Goal: Task Accomplishment & Management: Manage account settings

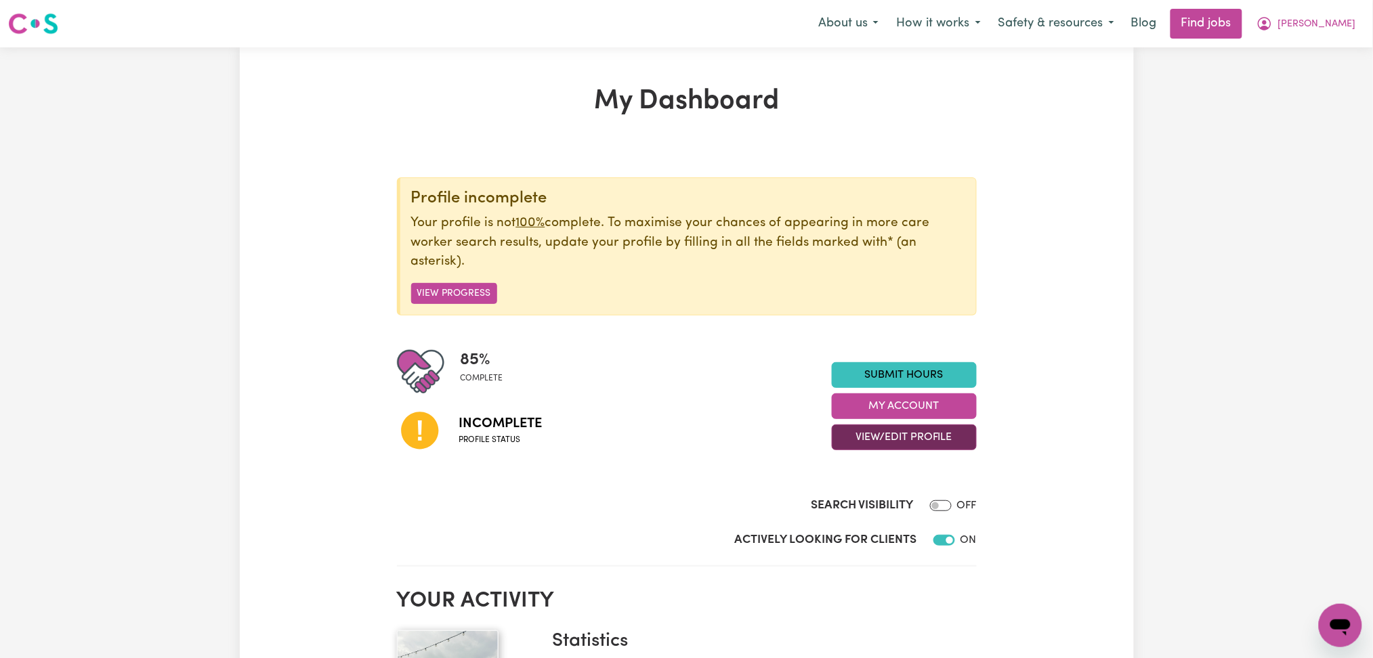
click at [869, 436] on button "View/Edit Profile" at bounding box center [904, 438] width 145 height 26
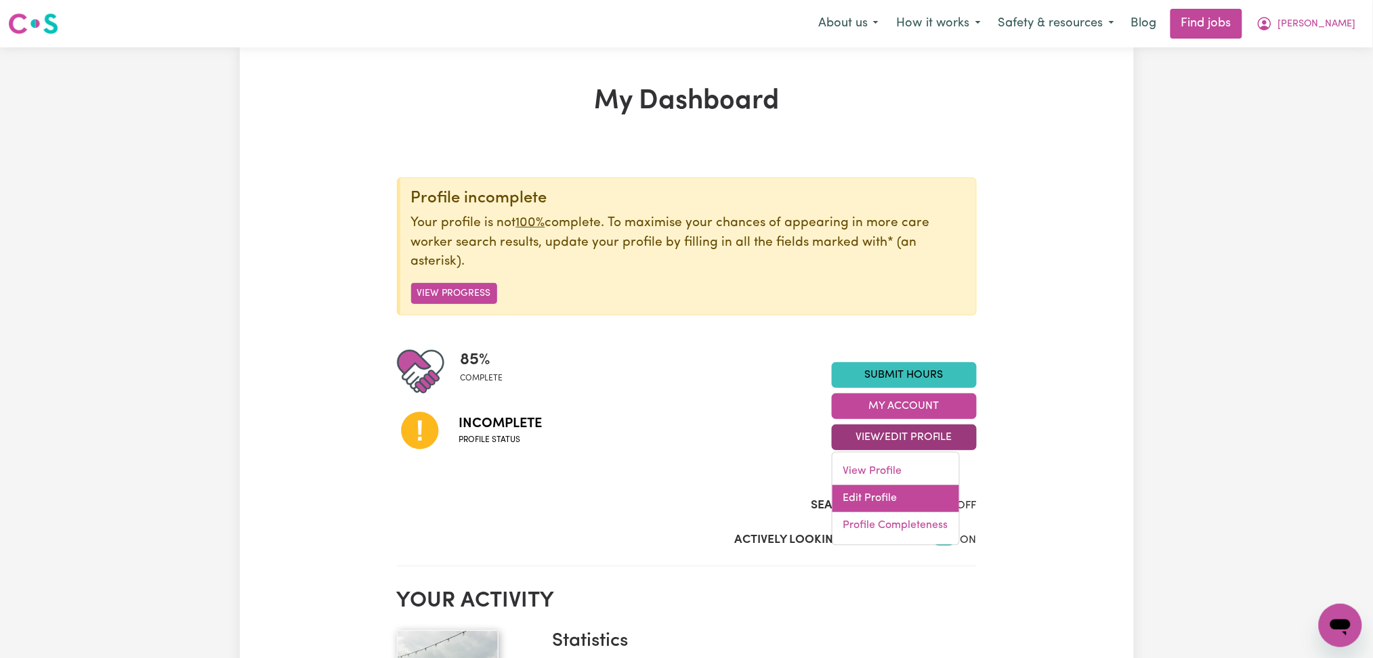
click at [856, 501] on link "Edit Profile" at bounding box center [895, 499] width 127 height 27
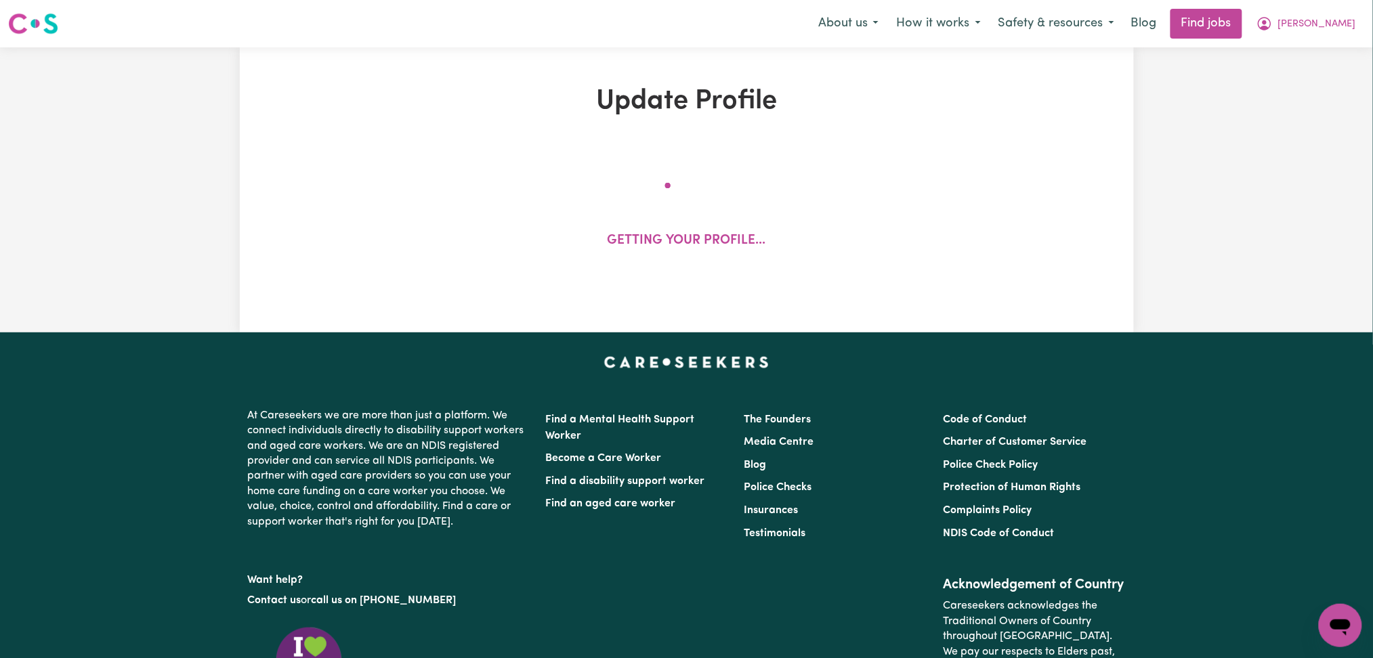
select select "[DEMOGRAPHIC_DATA]"
select select "[DEMOGRAPHIC_DATA] Citizen"
select select "Studying a healthcare related degree or qualification"
select select "55"
select select "104"
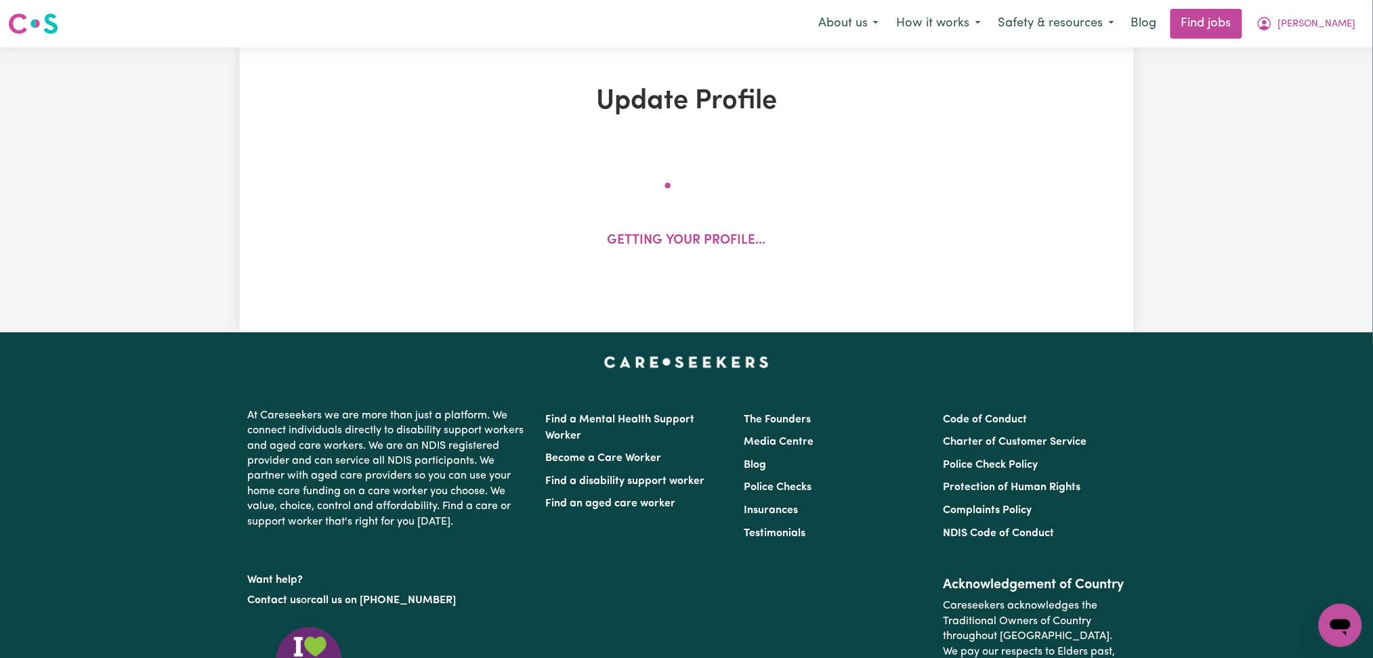
select select "120"
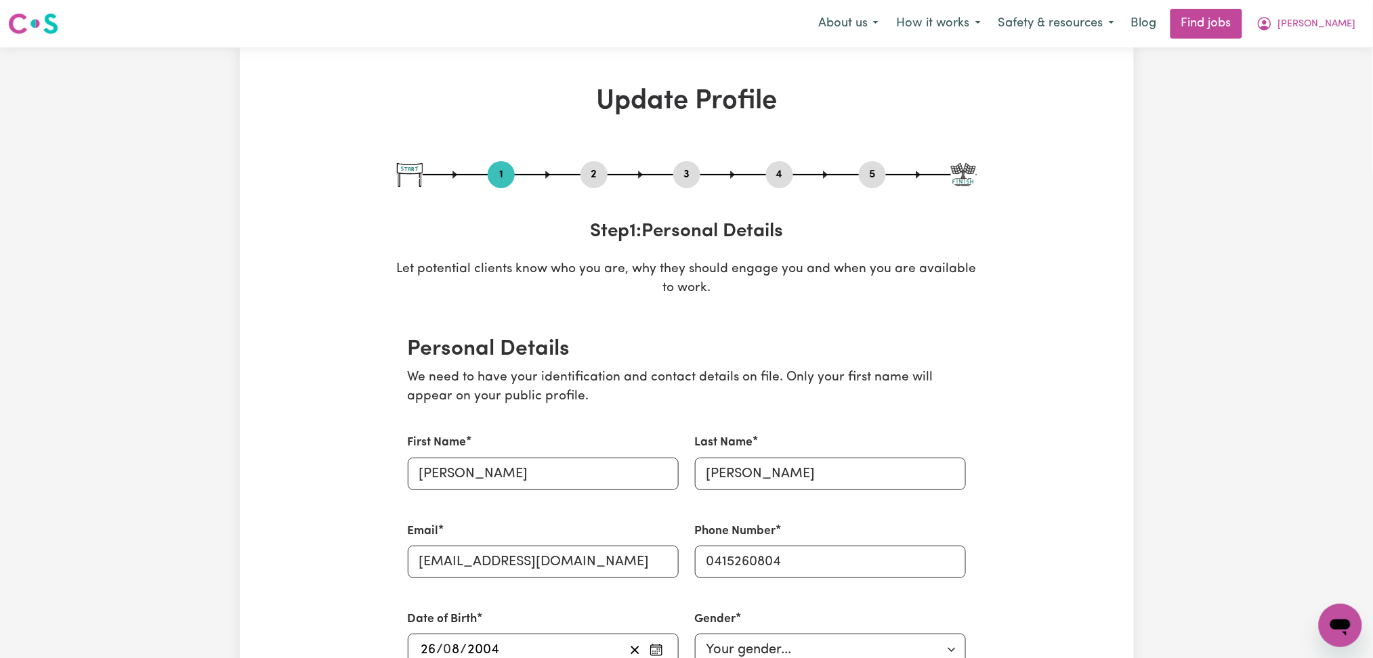
click at [590, 173] on button "2" at bounding box center [593, 175] width 27 height 18
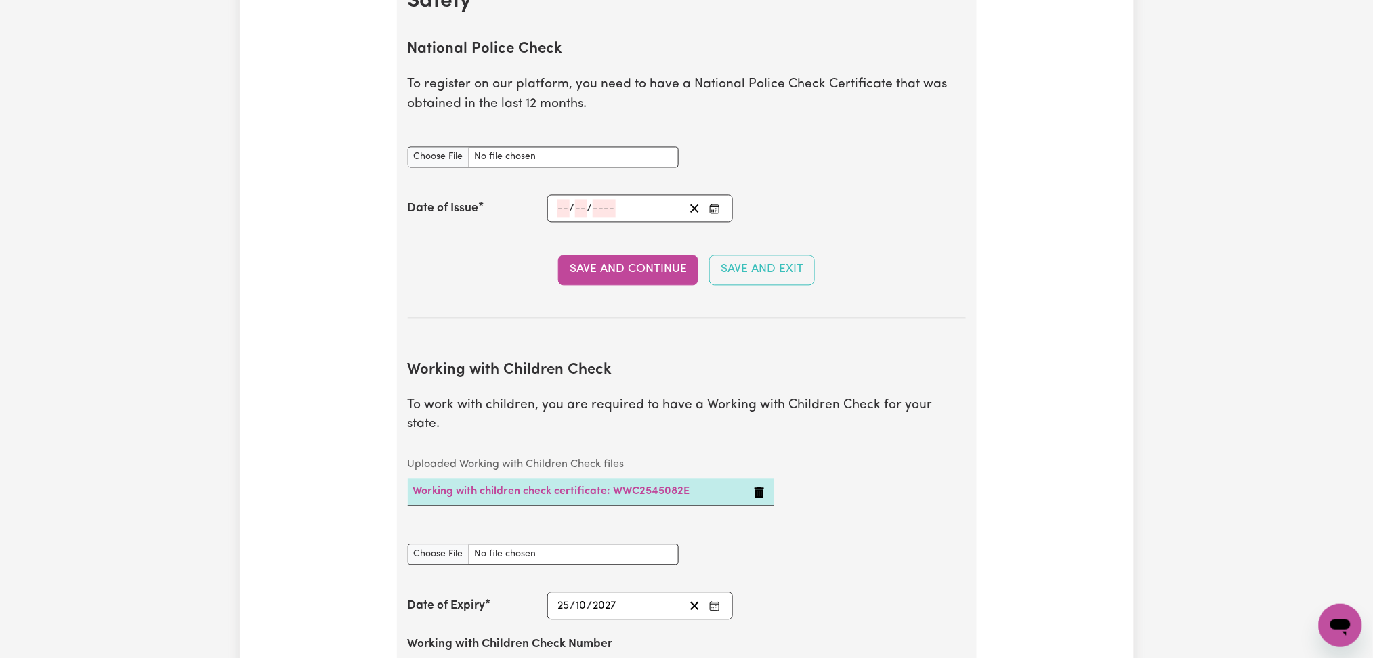
scroll to position [813, 0]
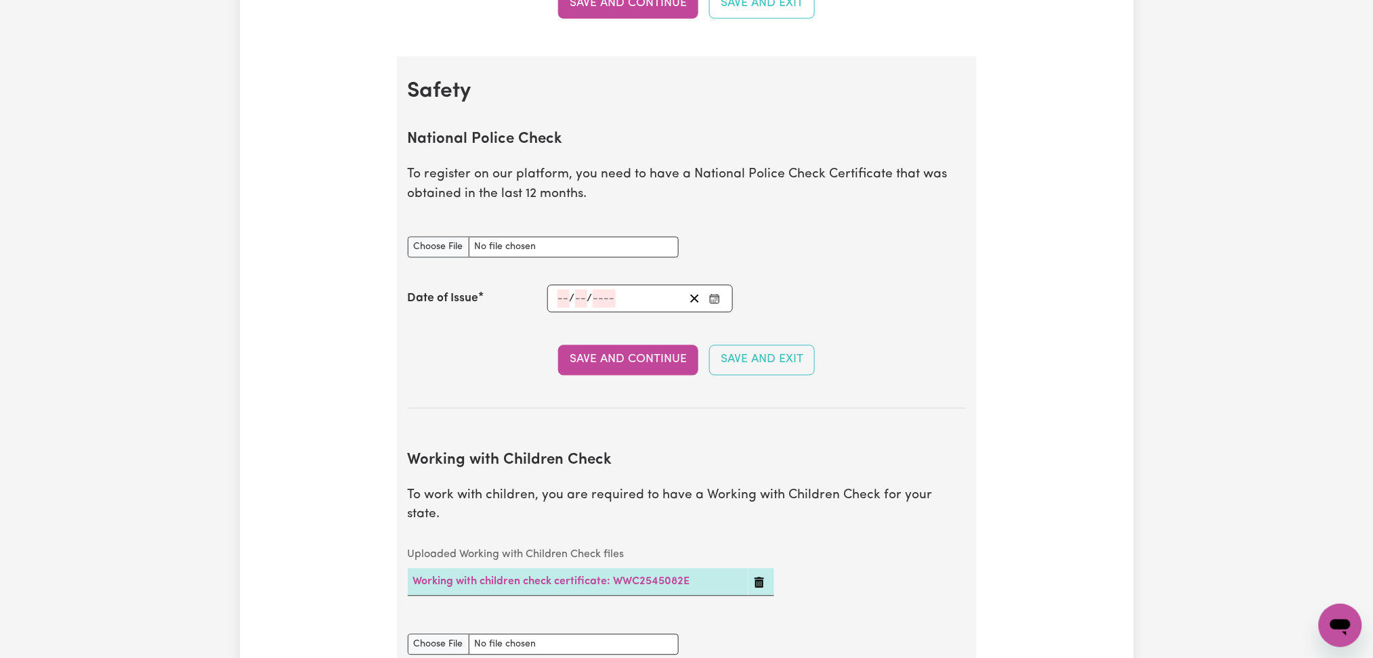
click at [710, 298] on icon "Enter the Date of Issue of your National Police Check" at bounding box center [714, 299] width 11 height 11
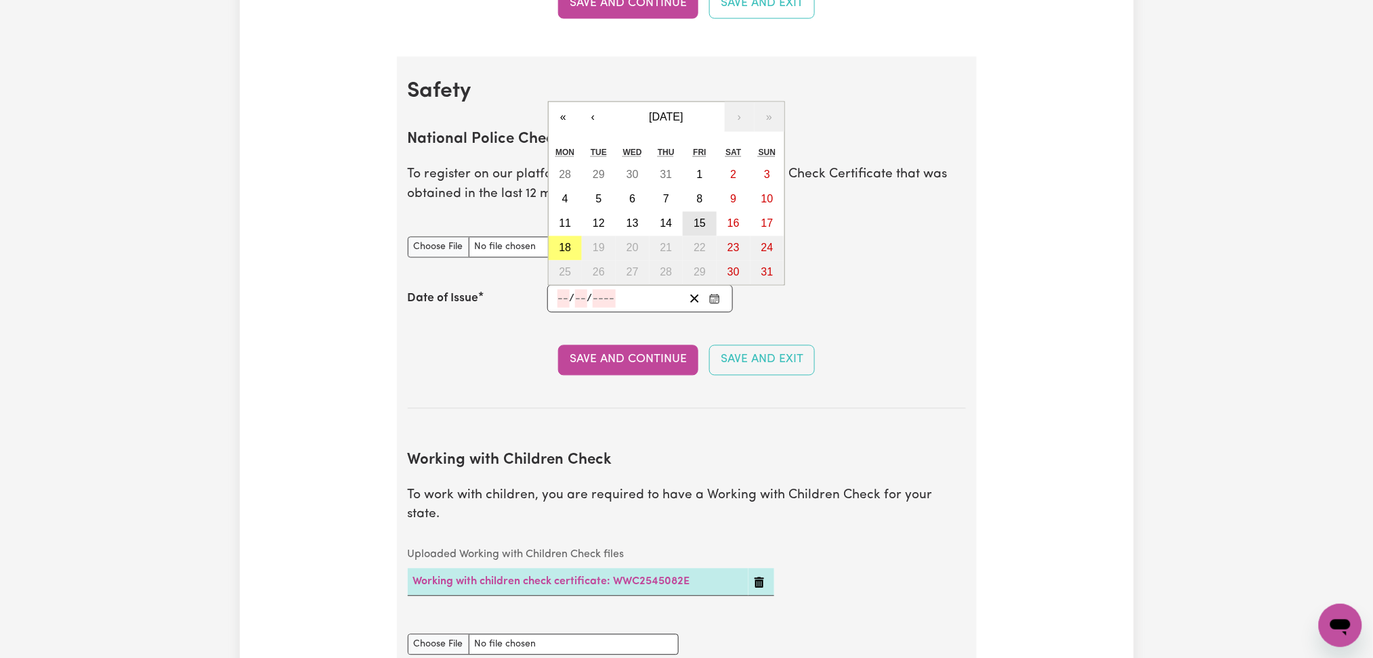
click at [707, 218] on button "15" at bounding box center [700, 224] width 34 height 24
type input "[DATE]"
type input "15"
type input "8"
type input "2025"
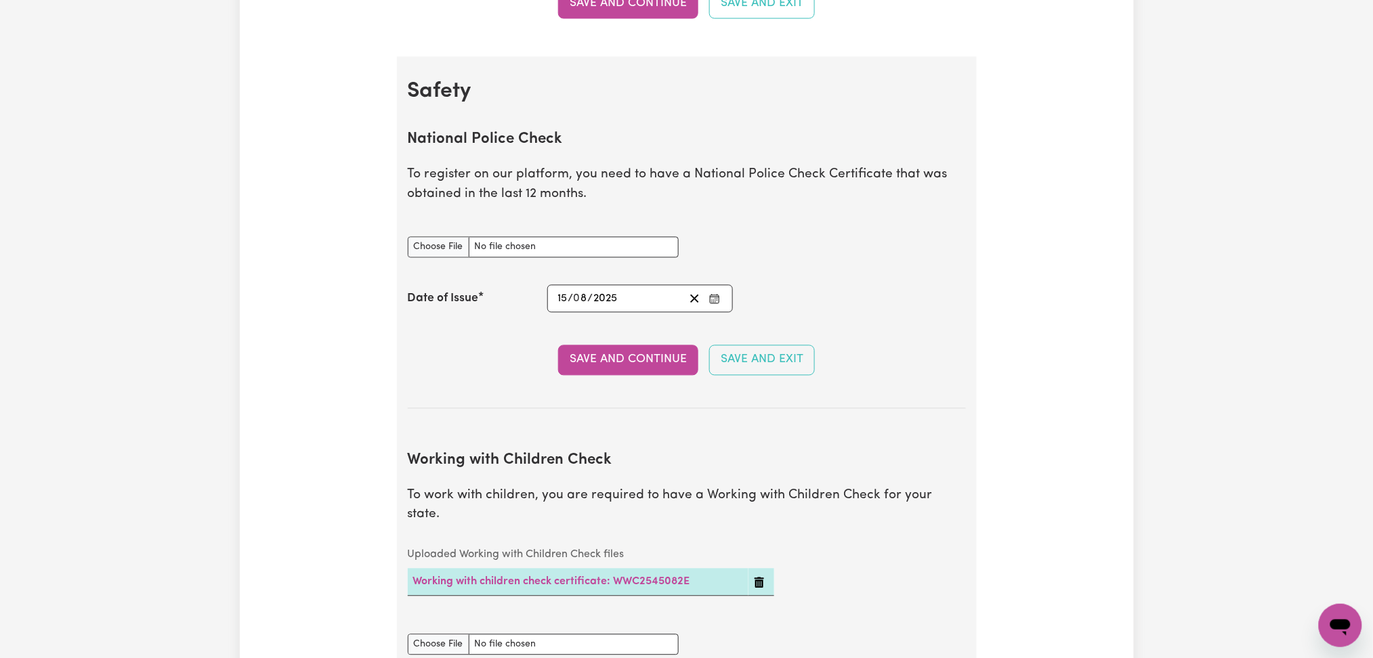
click at [421, 258] on div "National Police Check document" at bounding box center [543, 239] width 271 height 37
click at [424, 253] on input "National Police Check document" at bounding box center [543, 247] width 271 height 21
type input "C:\fakepath\[PERSON_NAME] PC 15082025.pdf"
click at [616, 377] on section "National Police Check To register on our platform, you need to have a National …" at bounding box center [687, 259] width 558 height 299
click at [619, 368] on button "Save and Continue" at bounding box center [628, 360] width 140 height 30
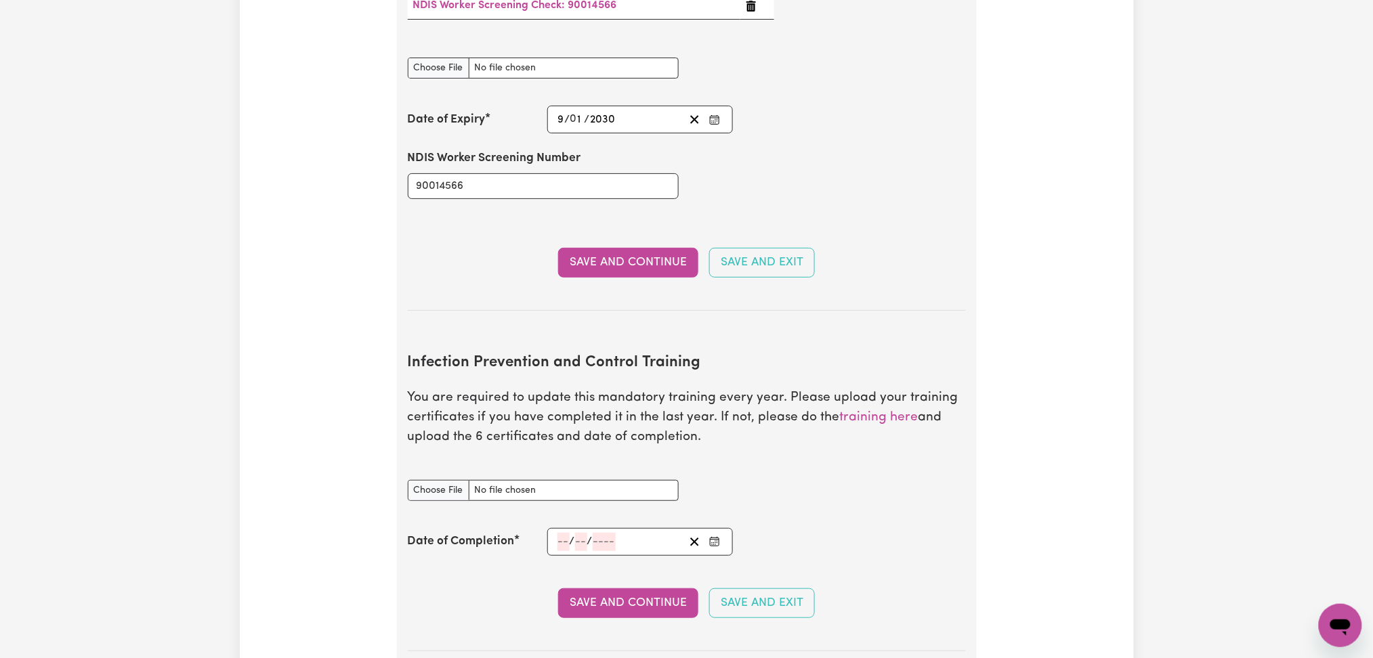
scroll to position [1987, 0]
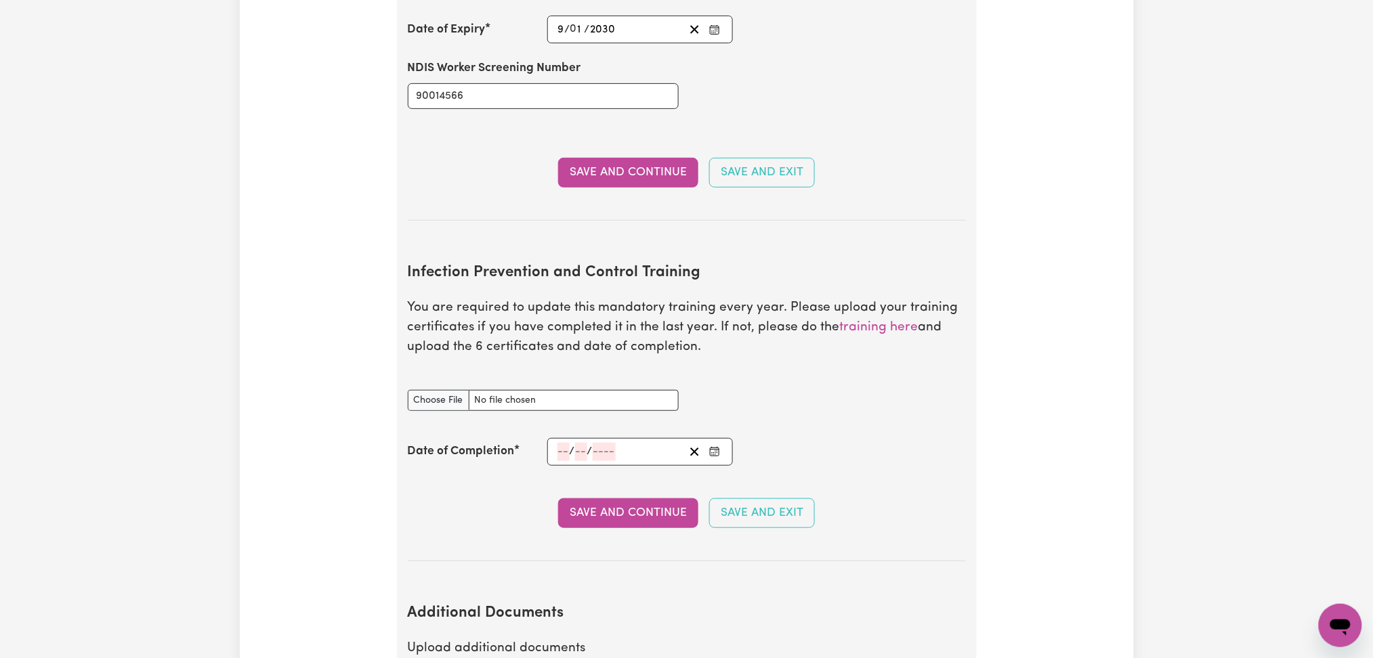
click at [591, 264] on h2 "Infection Prevention and Control Training" at bounding box center [687, 273] width 558 height 18
copy h2 "Infection Prevention and Control Training"
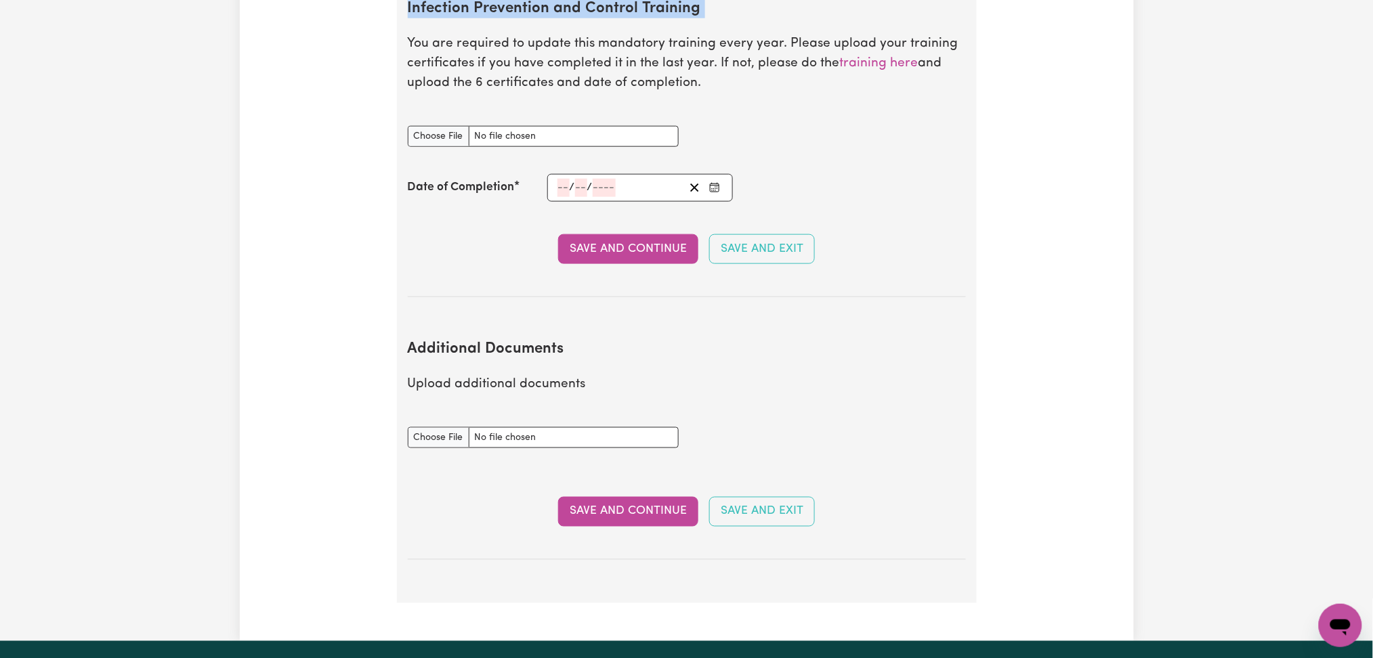
scroll to position [2237, 0]
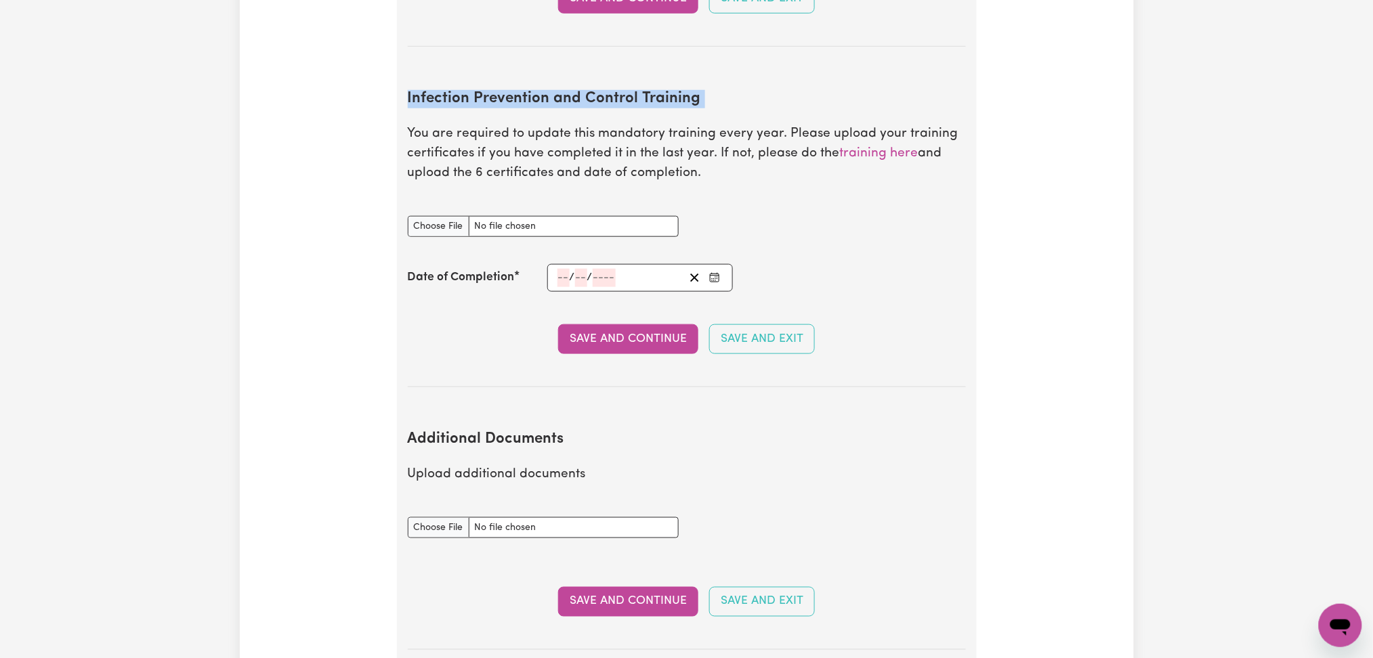
click at [722, 269] on button "Enter the Date of Completion of your Infection Prevention and Control Training" at bounding box center [714, 278] width 19 height 18
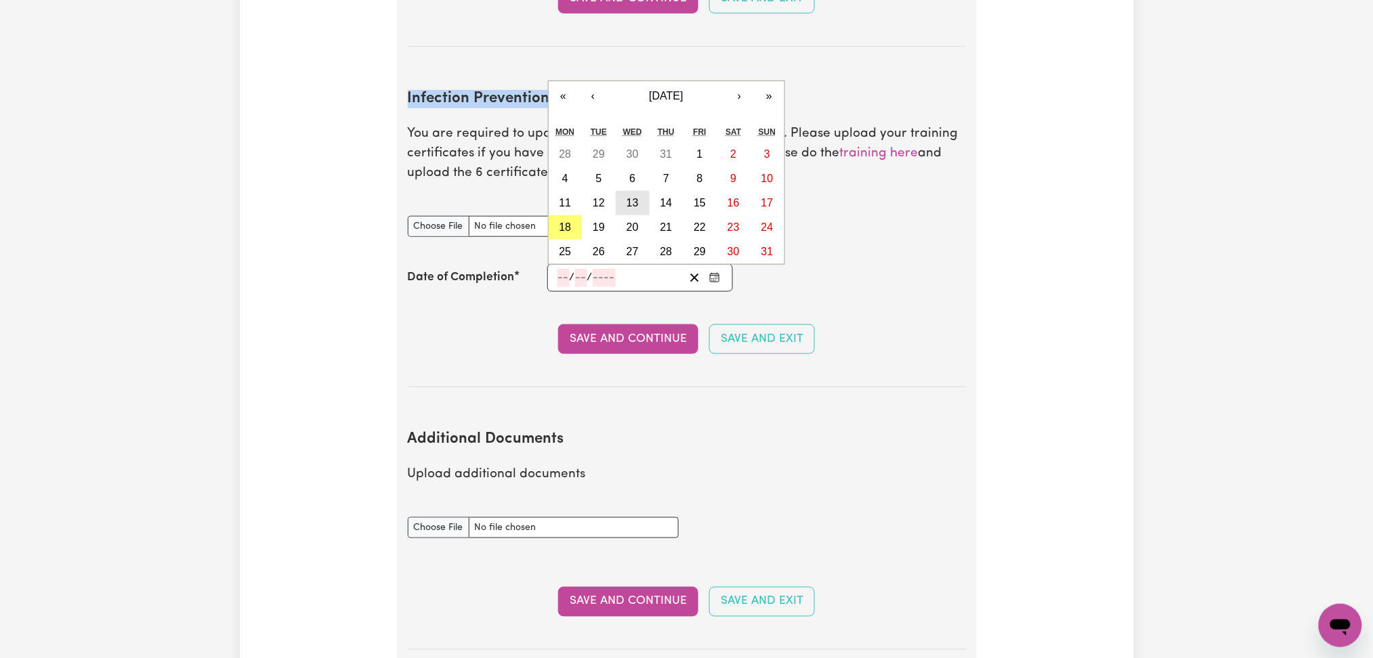
click at [633, 195] on button "13" at bounding box center [633, 203] width 34 height 24
type input "[DATE]"
type input "13"
type input "8"
type input "2025"
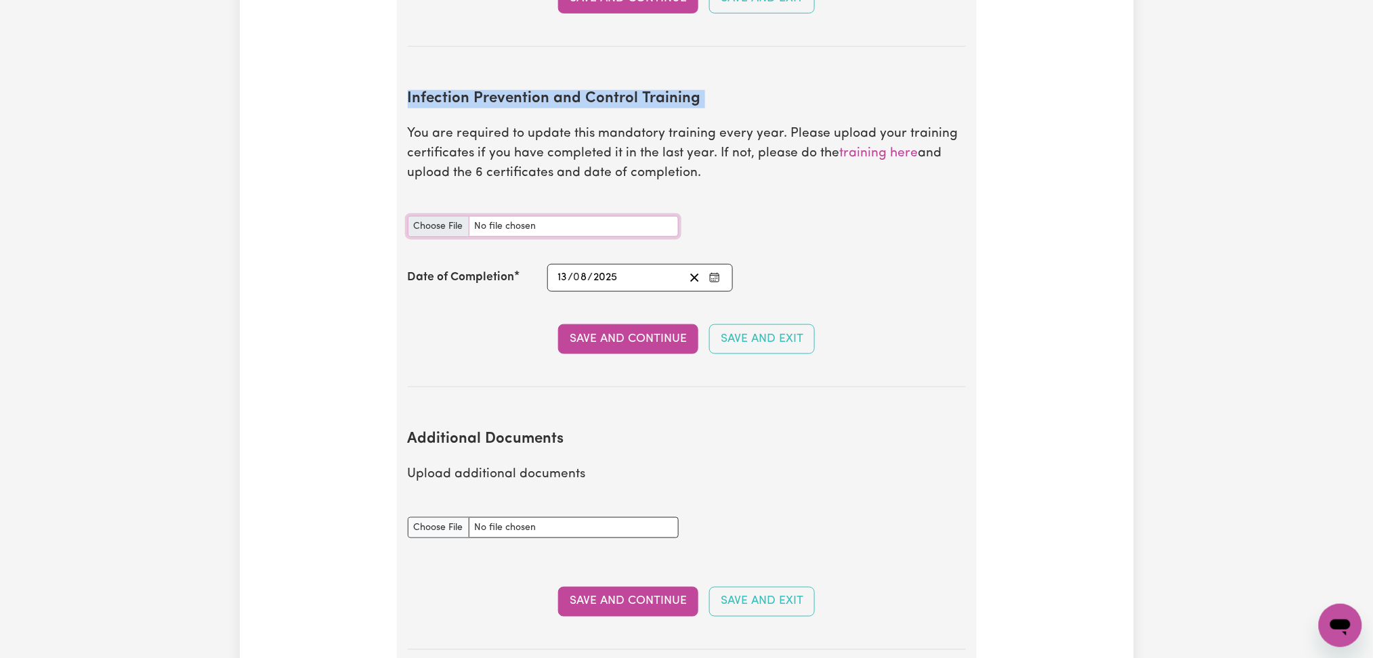
click at [464, 216] on input "Infection Prevention and Control Training document" at bounding box center [543, 226] width 271 height 21
type input "C:\fakepath\[PERSON_NAME] Infection Prevention and Control Training.pdf"
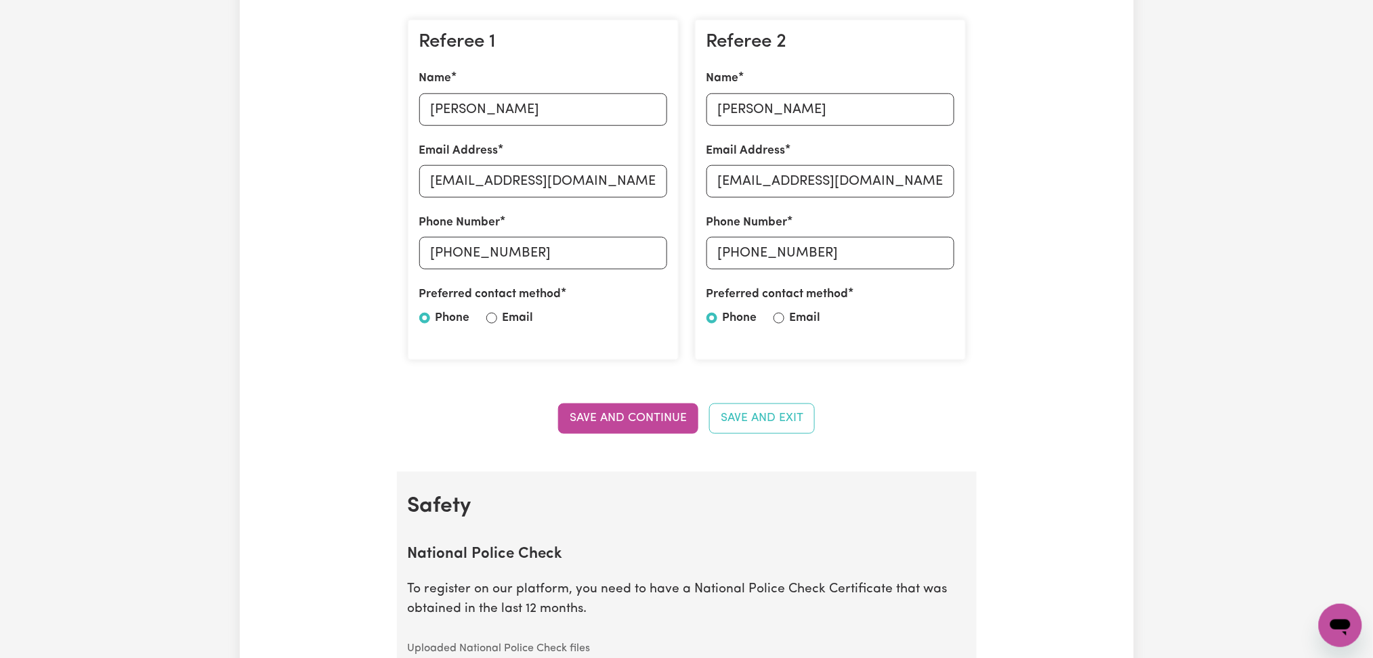
scroll to position [0, 0]
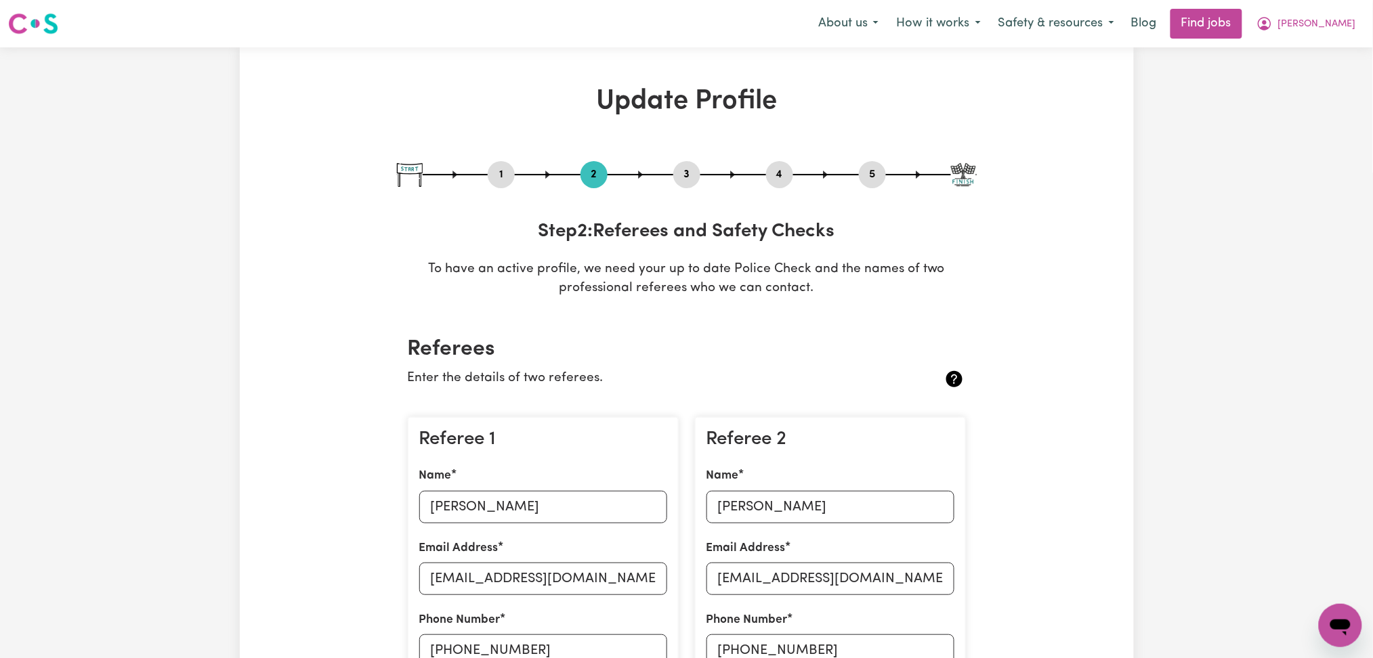
click at [776, 171] on button "4" at bounding box center [779, 175] width 27 height 18
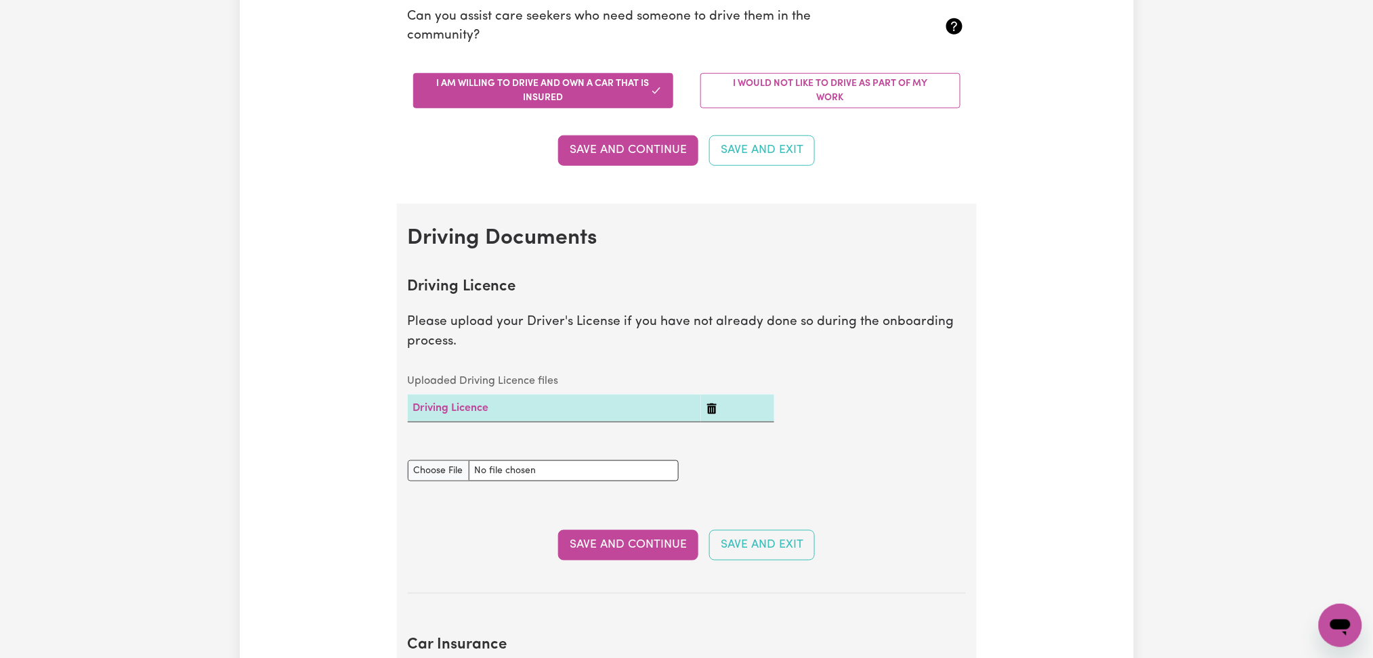
scroll to position [90, 0]
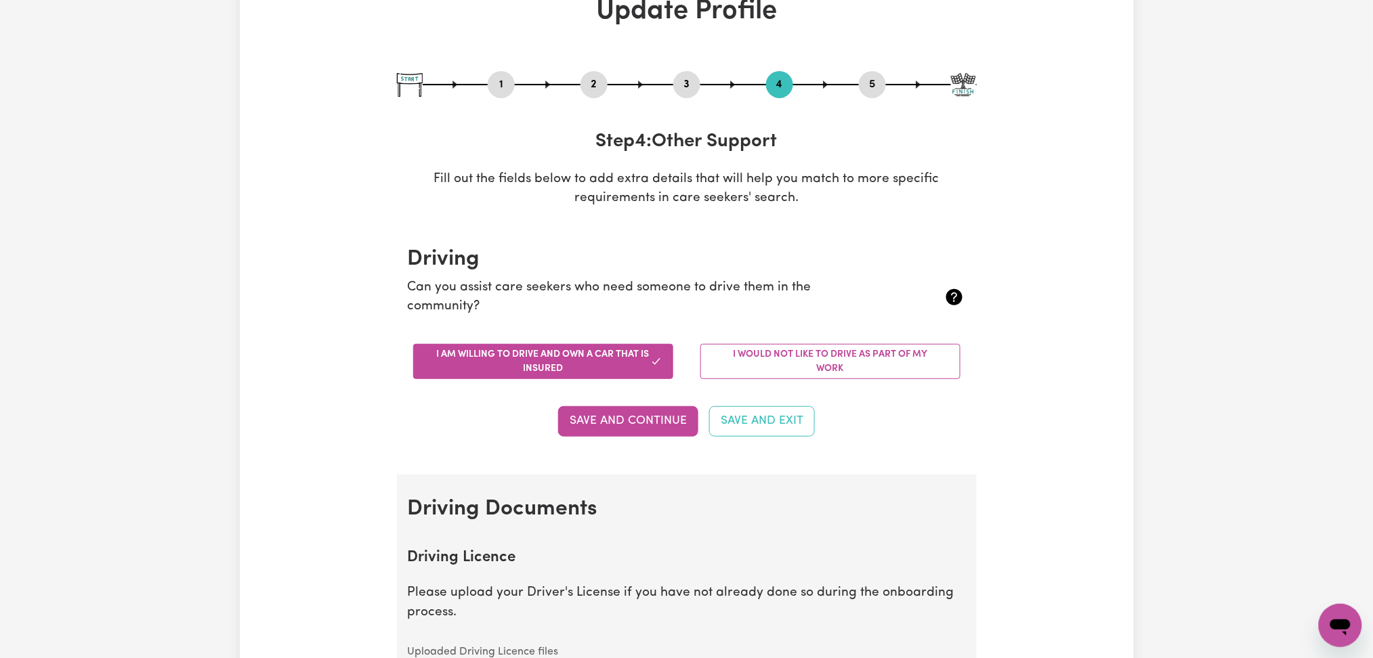
click at [874, 89] on button "5" at bounding box center [872, 85] width 27 height 18
select select "I am providing services privately on my own"
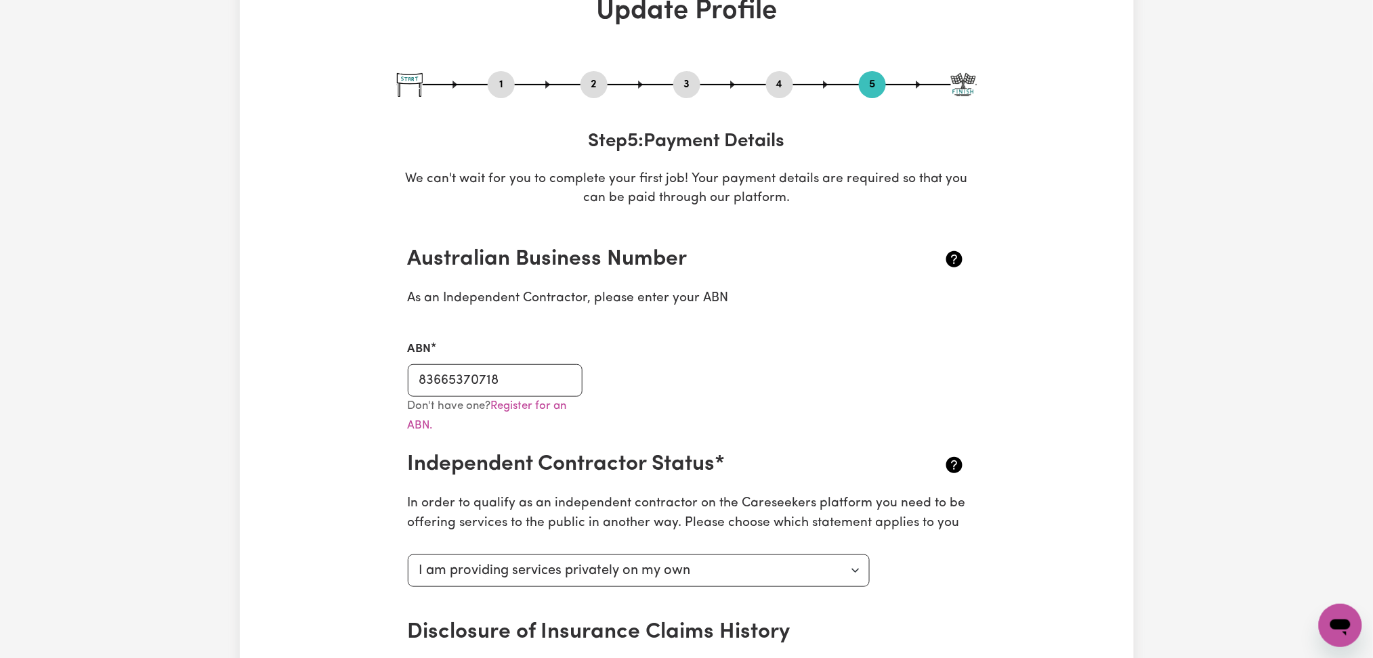
scroll to position [0, 0]
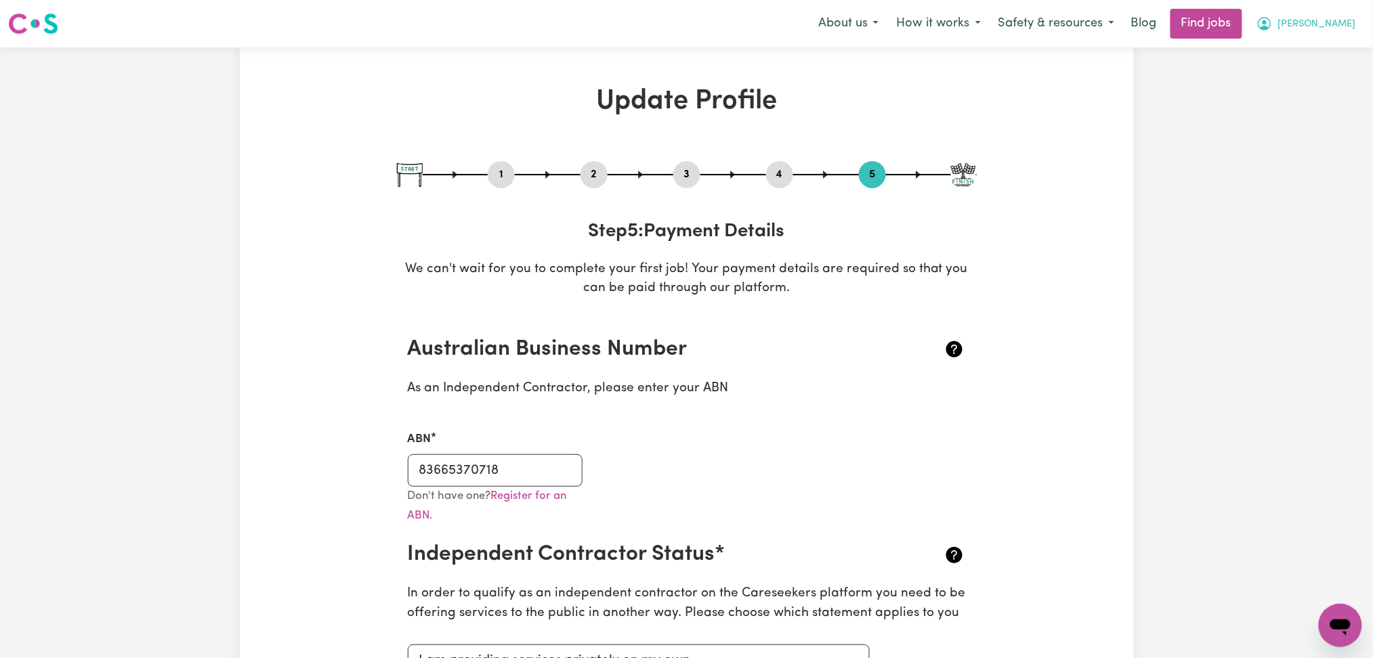
click at [1340, 34] on button "[PERSON_NAME]" at bounding box center [1306, 23] width 117 height 28
click at [1304, 81] on link "My Dashboard" at bounding box center [1310, 78] width 107 height 26
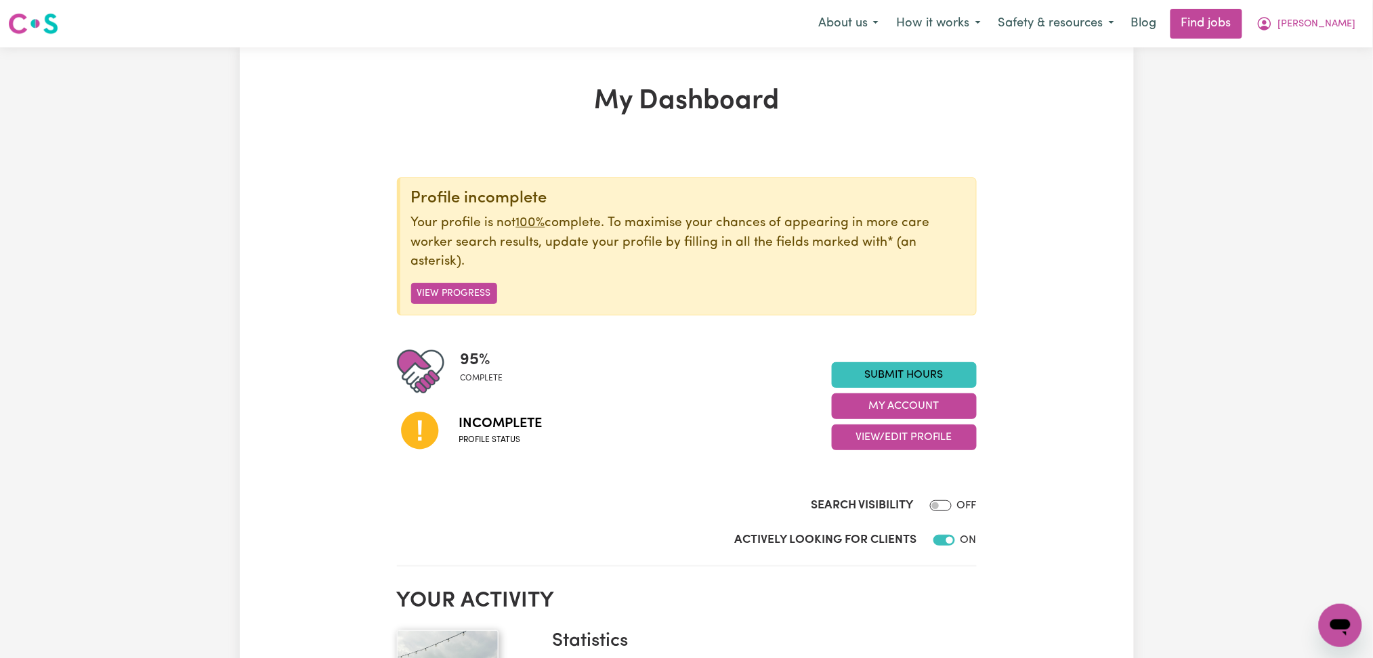
click at [882, 454] on div "95 % complete Incomplete Profile status Submit Hours My Account View/Edit Profi…" at bounding box center [687, 406] width 580 height 116
click at [882, 446] on button "View/Edit Profile" at bounding box center [904, 438] width 145 height 26
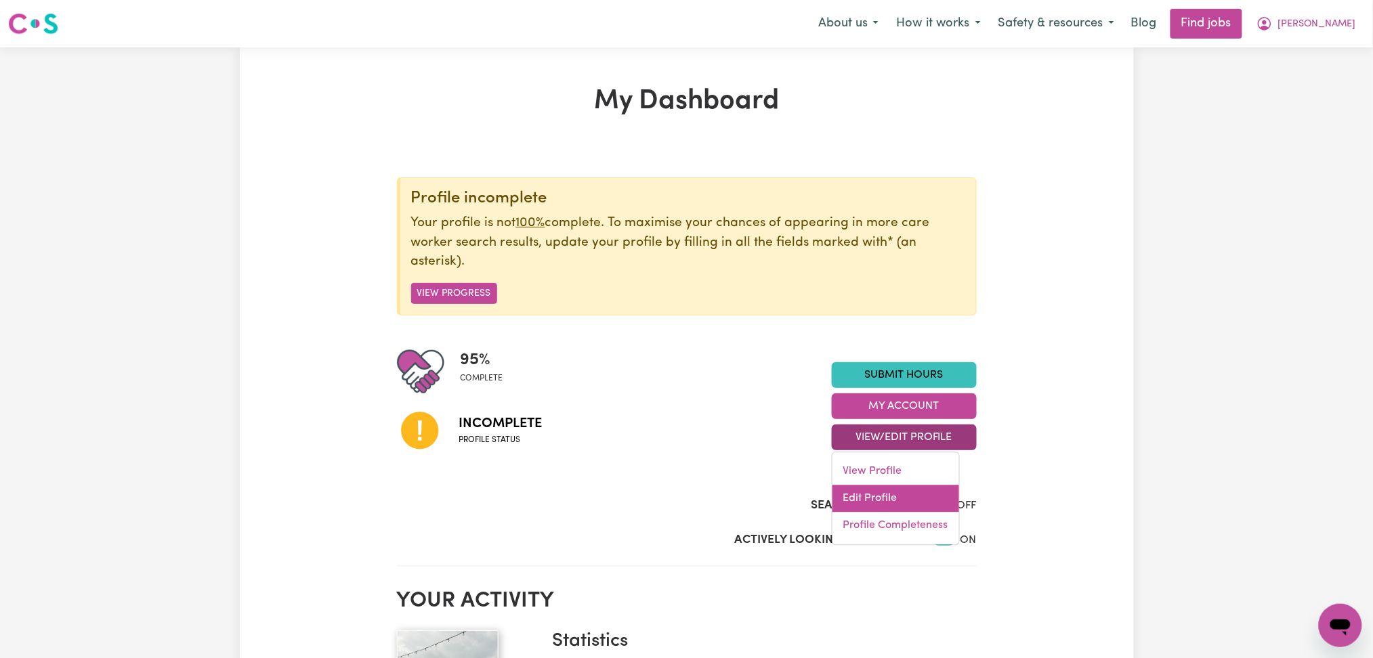
click at [872, 490] on link "Edit Profile" at bounding box center [895, 499] width 127 height 27
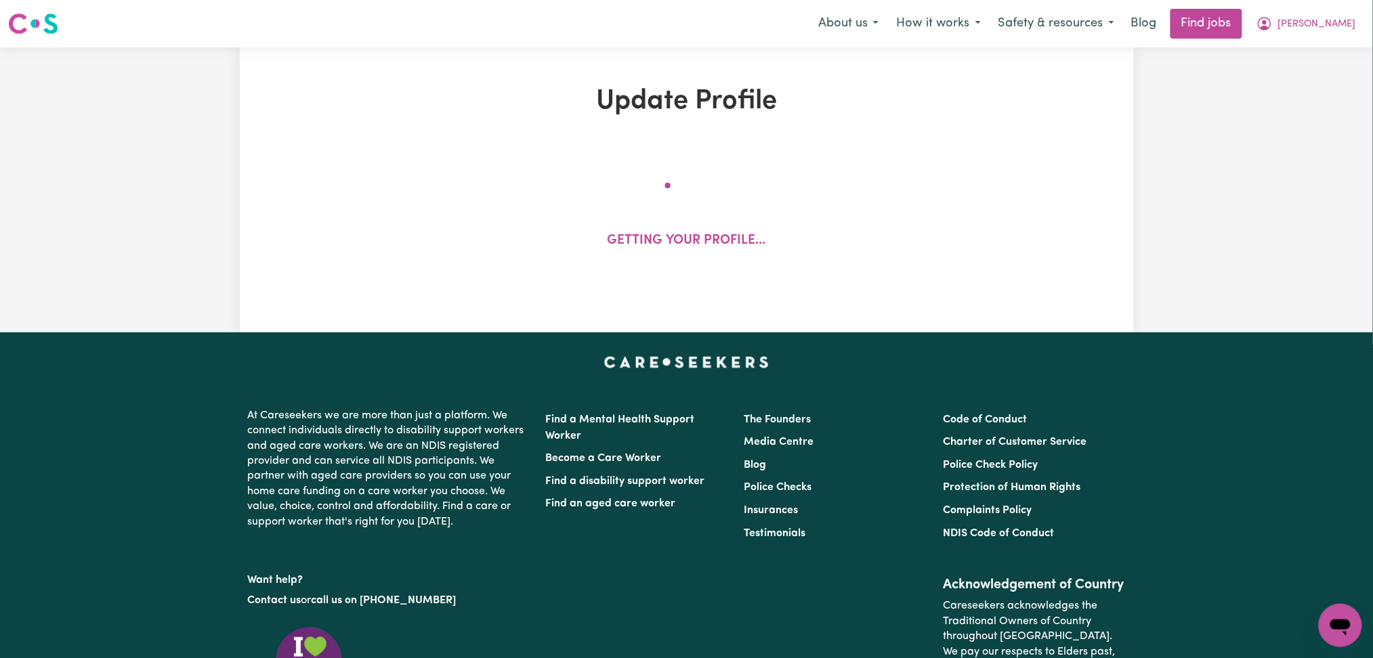
select select "[DEMOGRAPHIC_DATA]"
select select "[DEMOGRAPHIC_DATA] Citizen"
select select "Studying a healthcare related degree or qualification"
select select "55"
select select "104"
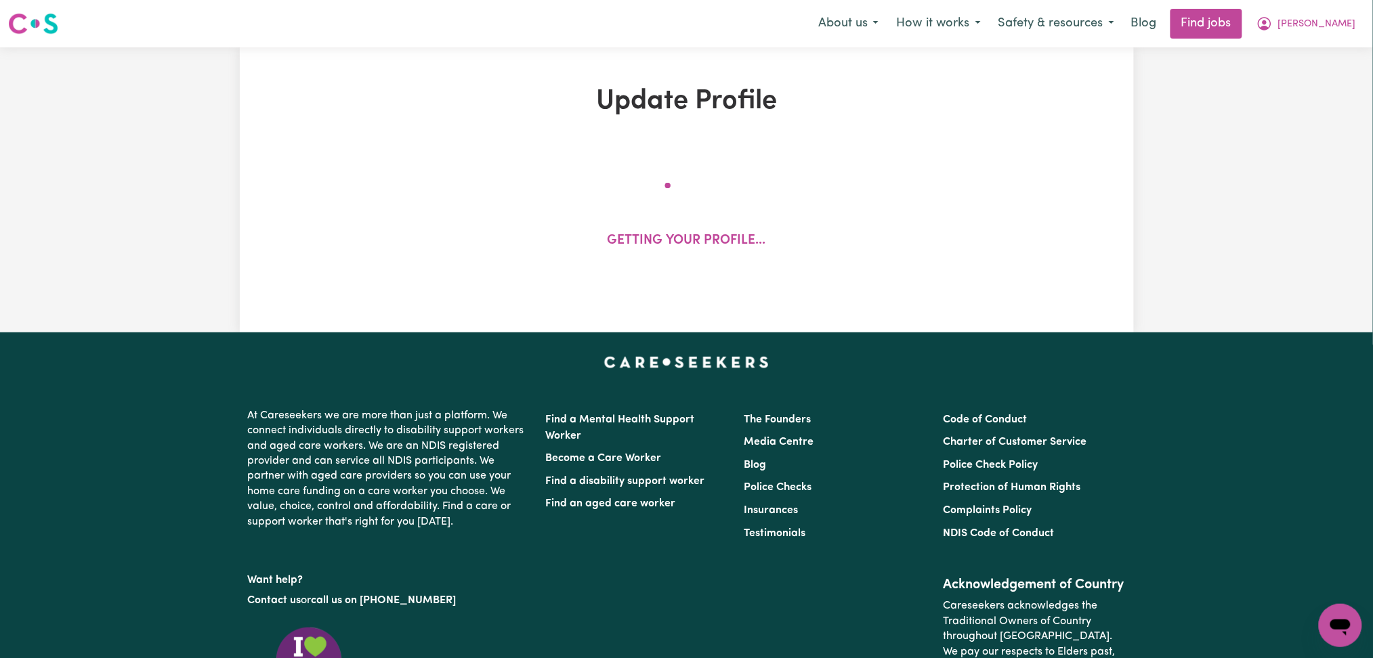
select select "120"
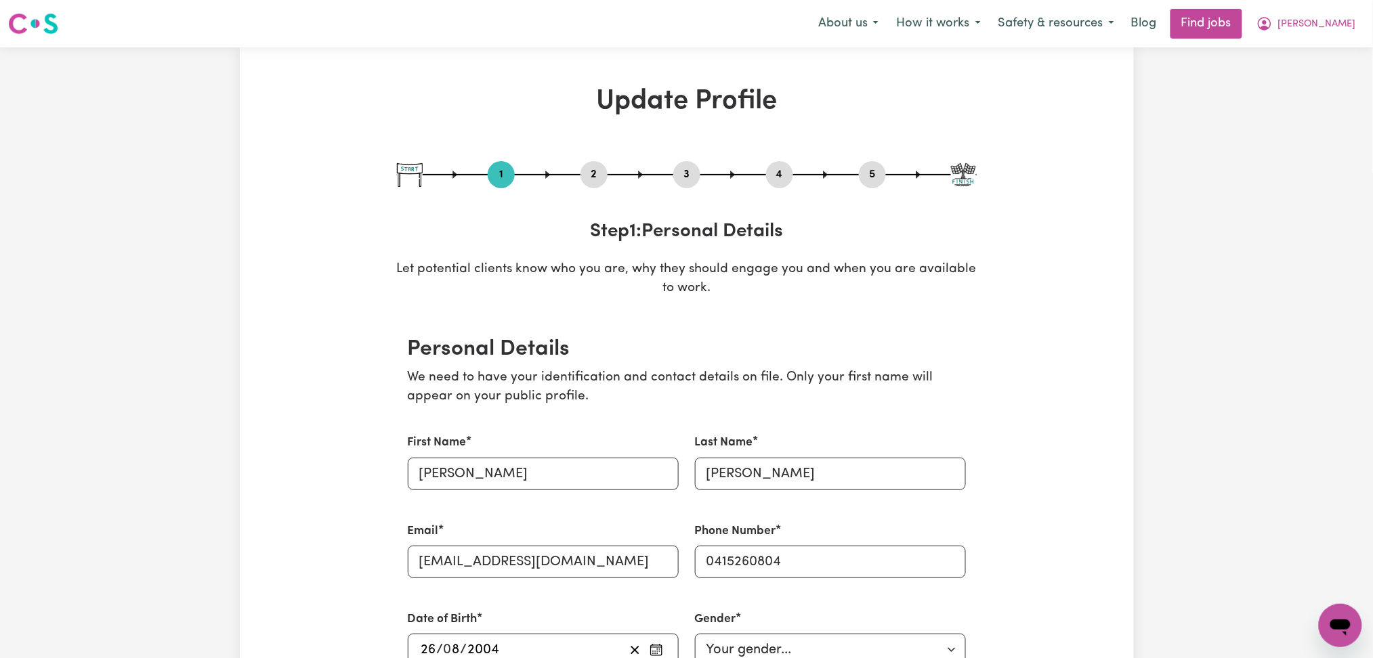
click at [773, 178] on button "4" at bounding box center [779, 175] width 27 height 18
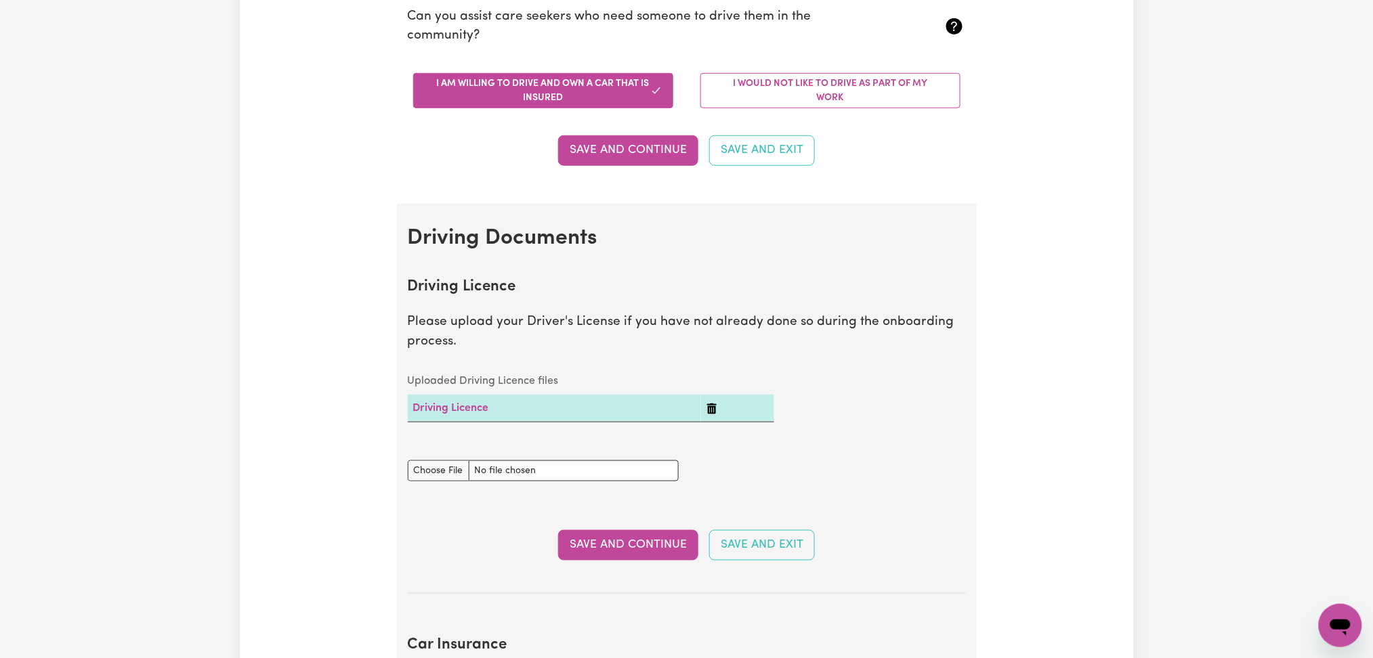
scroll to position [451, 0]
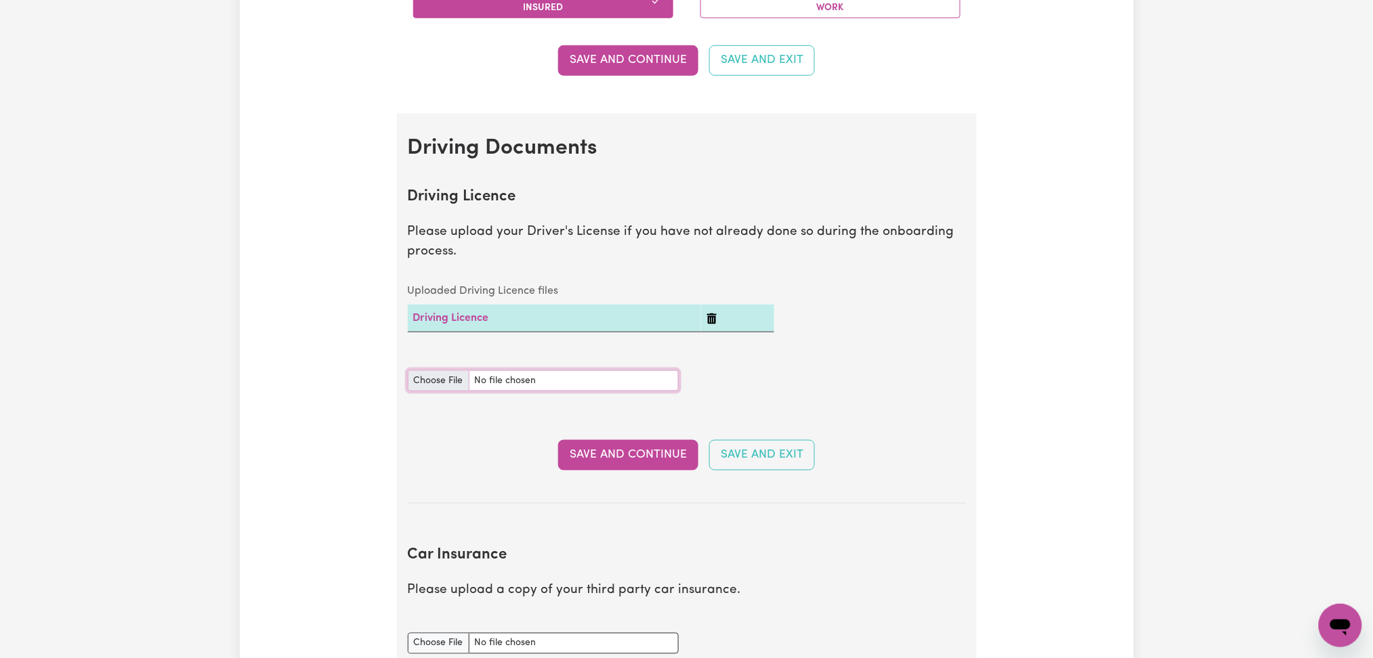
click at [429, 381] on input "Driving Licence document" at bounding box center [543, 380] width 271 height 21
type input "C:\fakepath\Jade [PERSON_NAME].jpeg"
click at [657, 461] on button "Save and Continue" at bounding box center [628, 455] width 140 height 30
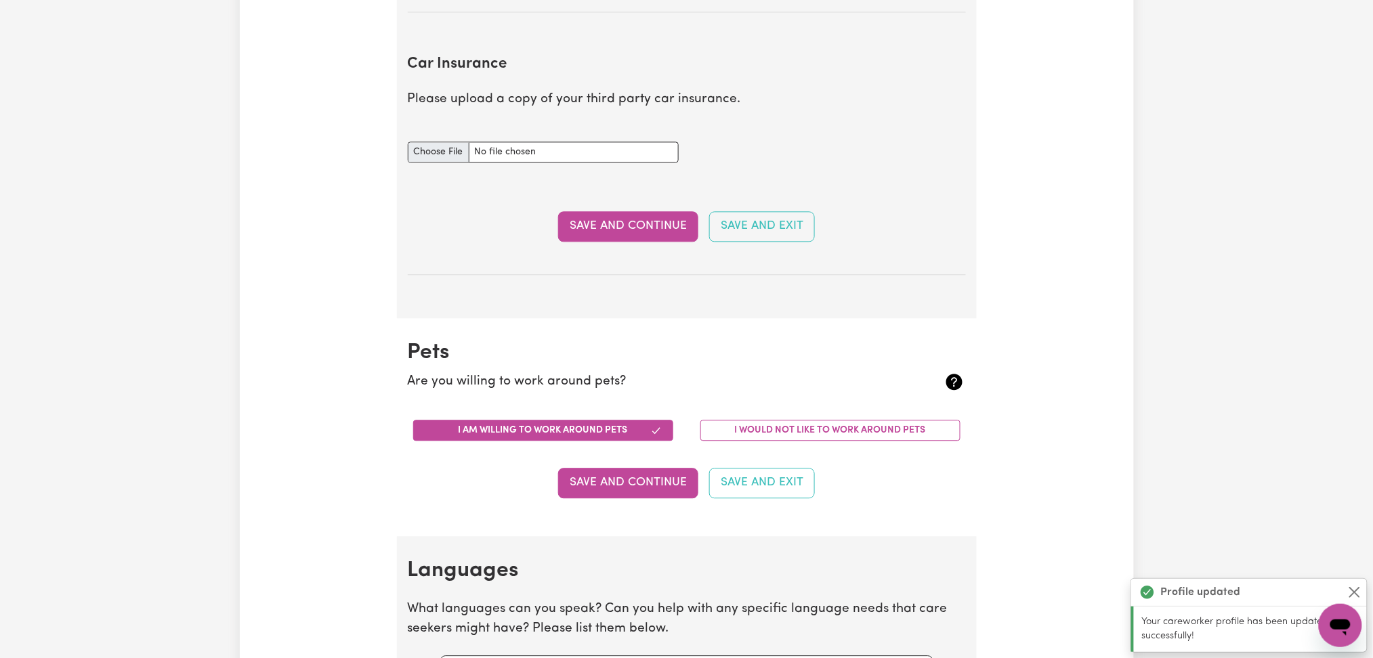
scroll to position [977, 0]
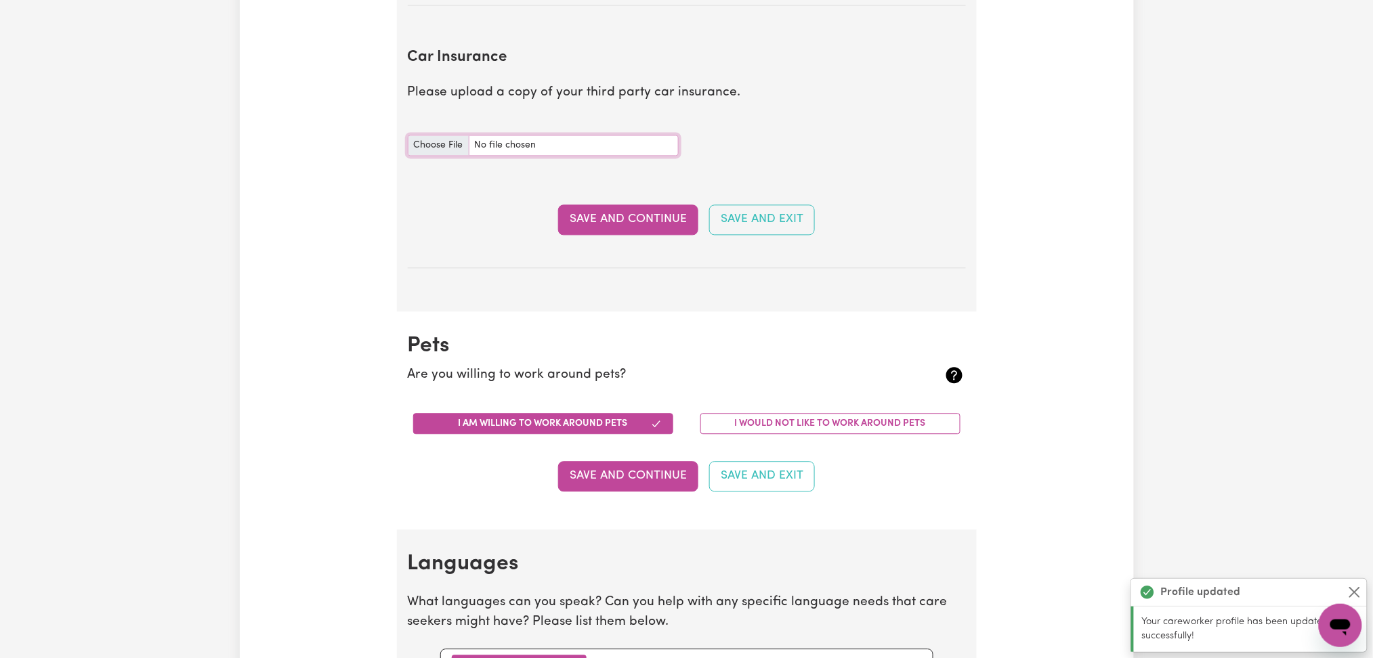
click at [446, 149] on input "Car Insurance document" at bounding box center [543, 145] width 271 height 21
type input "C:\fakepath\[PERSON_NAME] Car Registration with CTP 22092025.pdf"
click at [667, 215] on button "Save and Continue" at bounding box center [628, 220] width 140 height 30
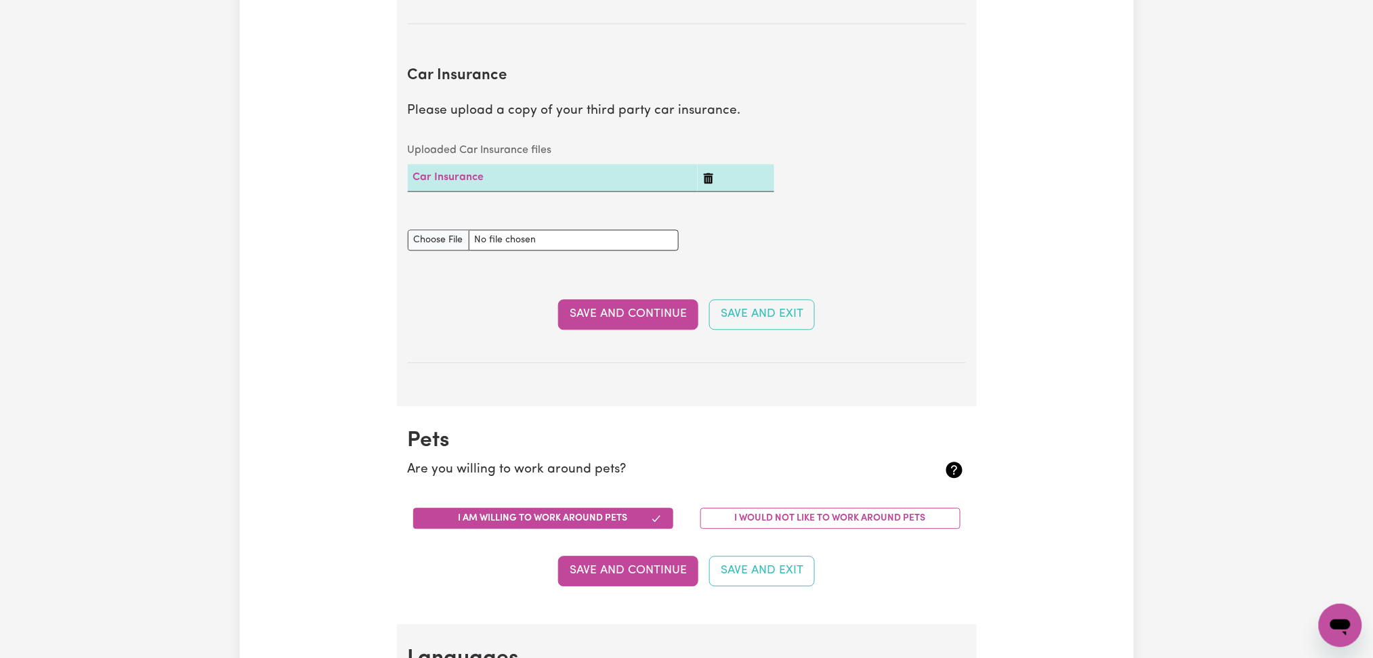
scroll to position [0, 0]
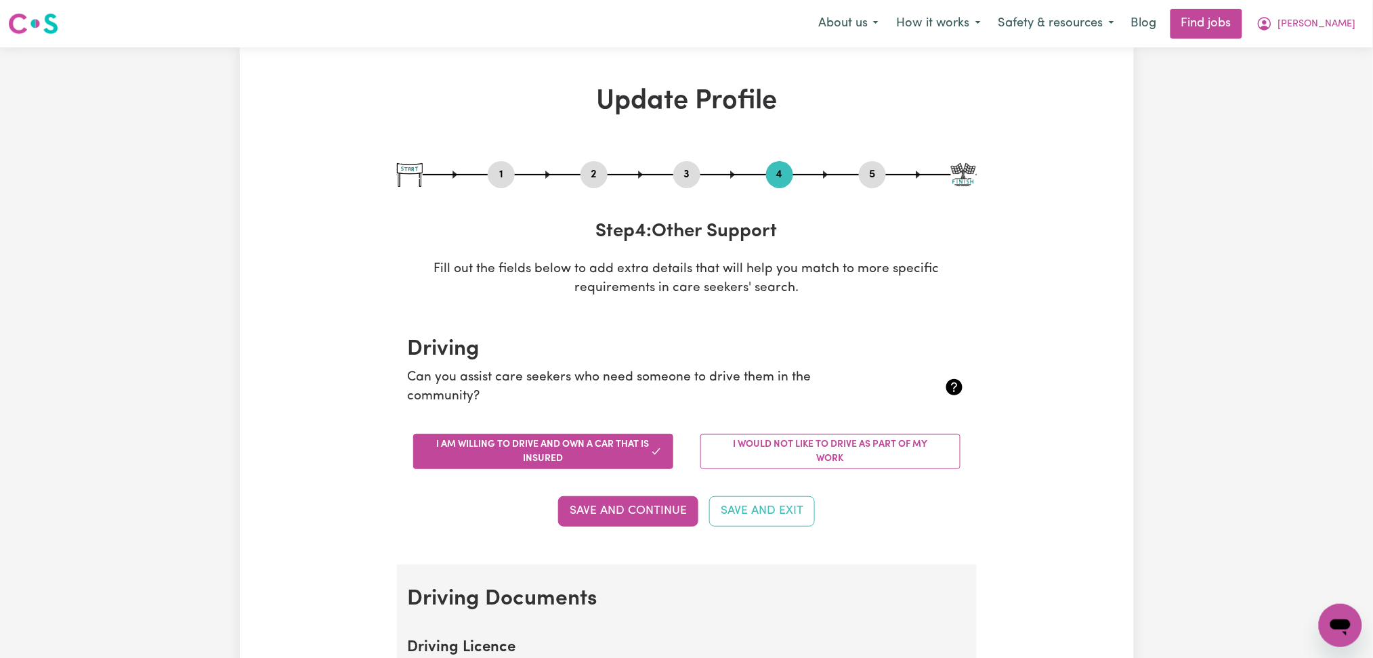
click at [696, 169] on button "3" at bounding box center [686, 175] width 27 height 18
select select "2022"
select select "2025"
select select "Certificate III (Individual Support)"
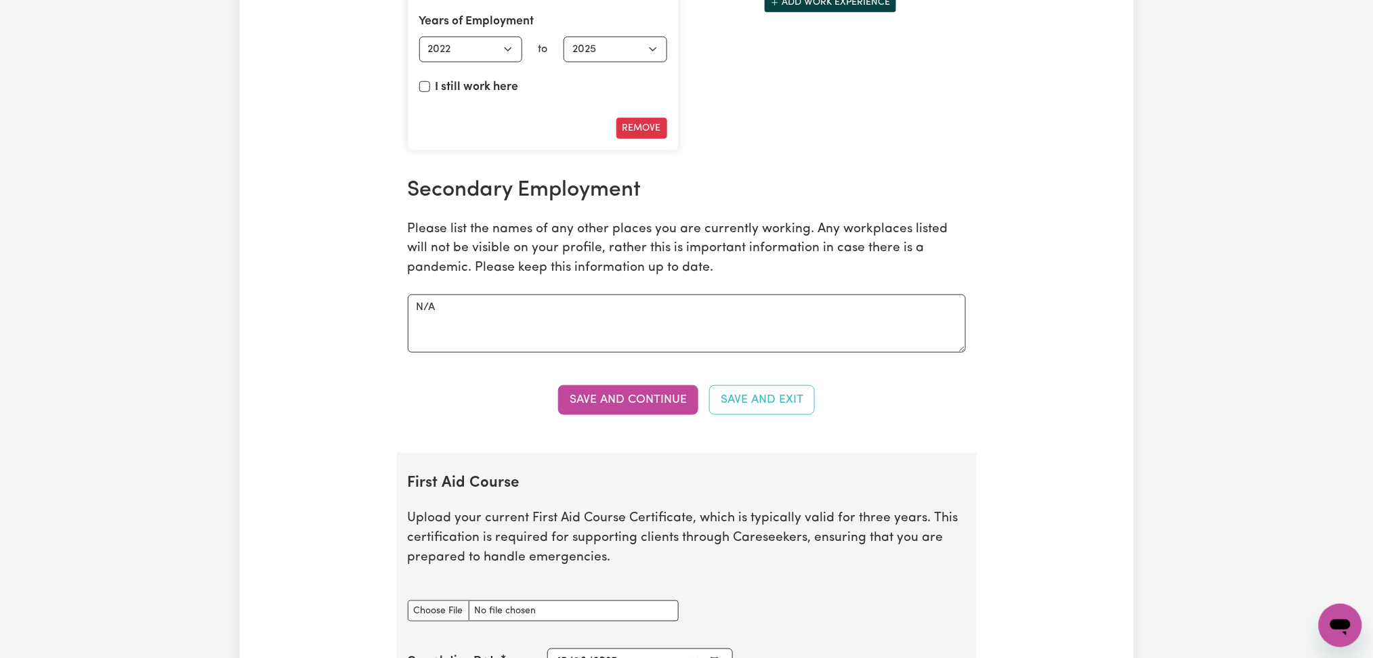
scroll to position [2438, 0]
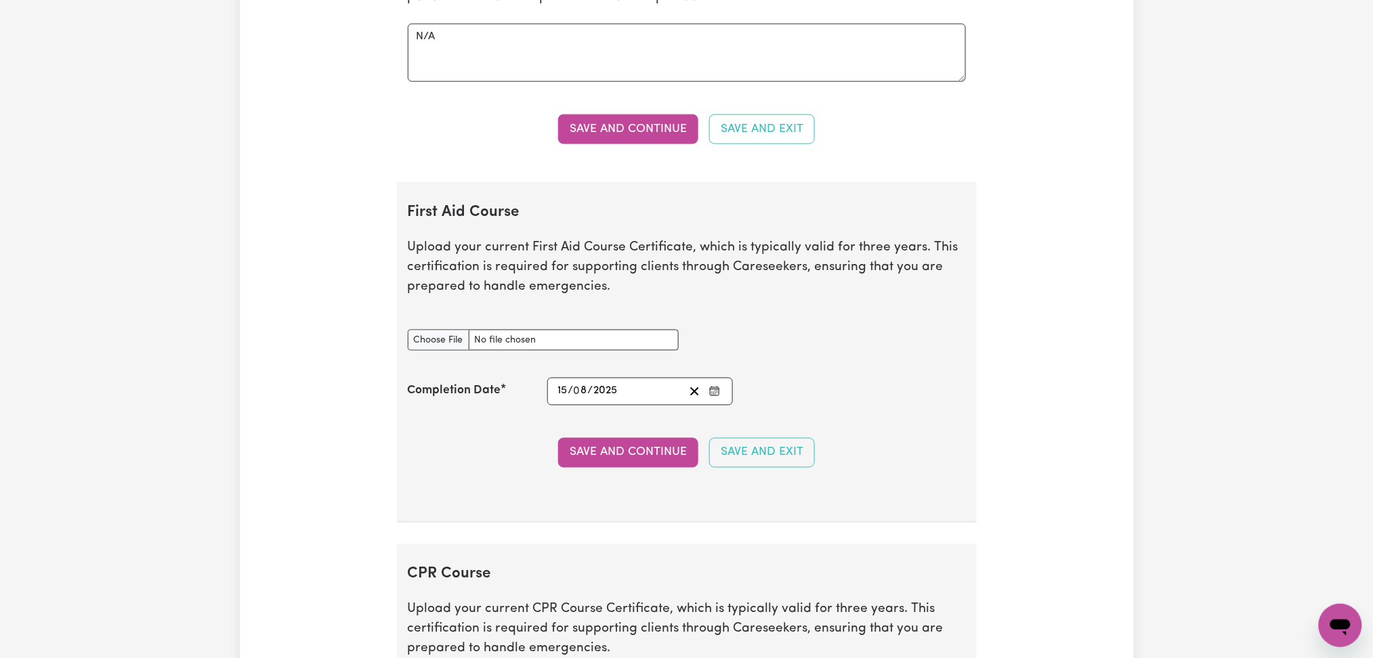
click at [457, 354] on div "First Aid Course document" at bounding box center [543, 341] width 287 height 54
click at [454, 347] on input "First Aid Course document" at bounding box center [543, 340] width 271 height 21
type input "C:\fakepath\[PERSON_NAME] CPR and First Aid Certificate 15082025.pdf"
click at [641, 463] on button "Save and Continue" at bounding box center [628, 453] width 140 height 30
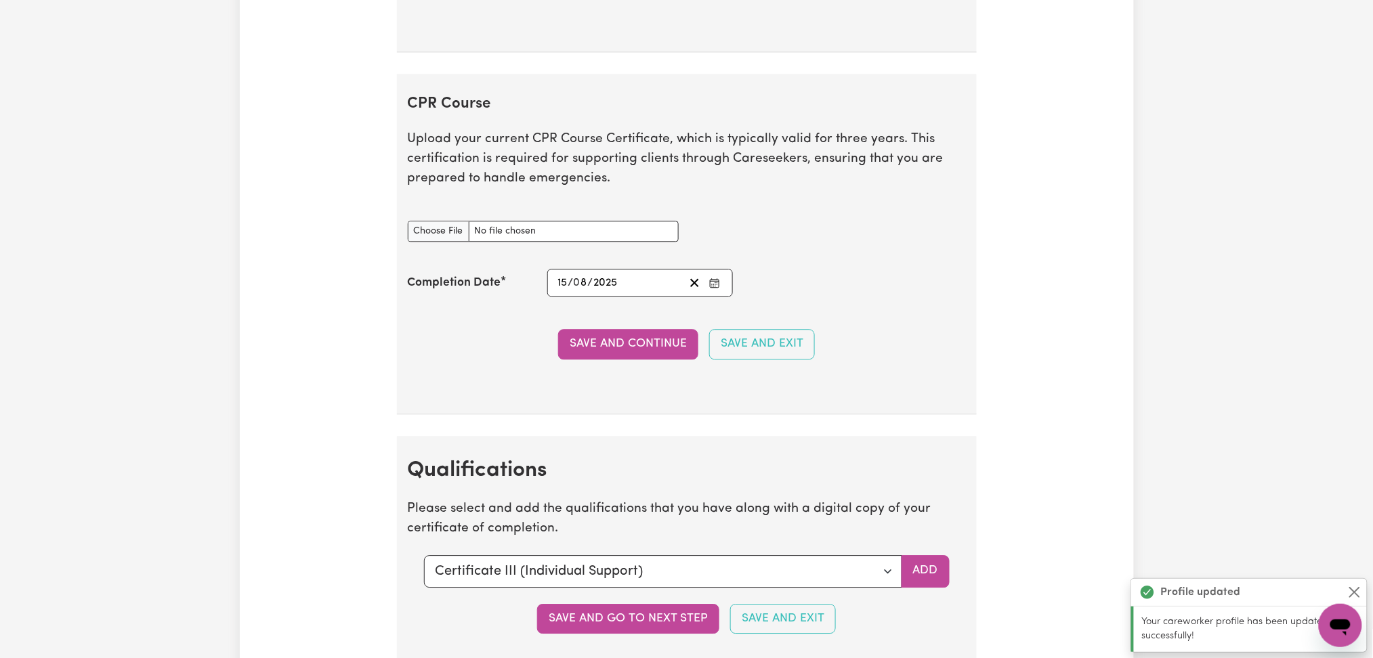
scroll to position [3063, 0]
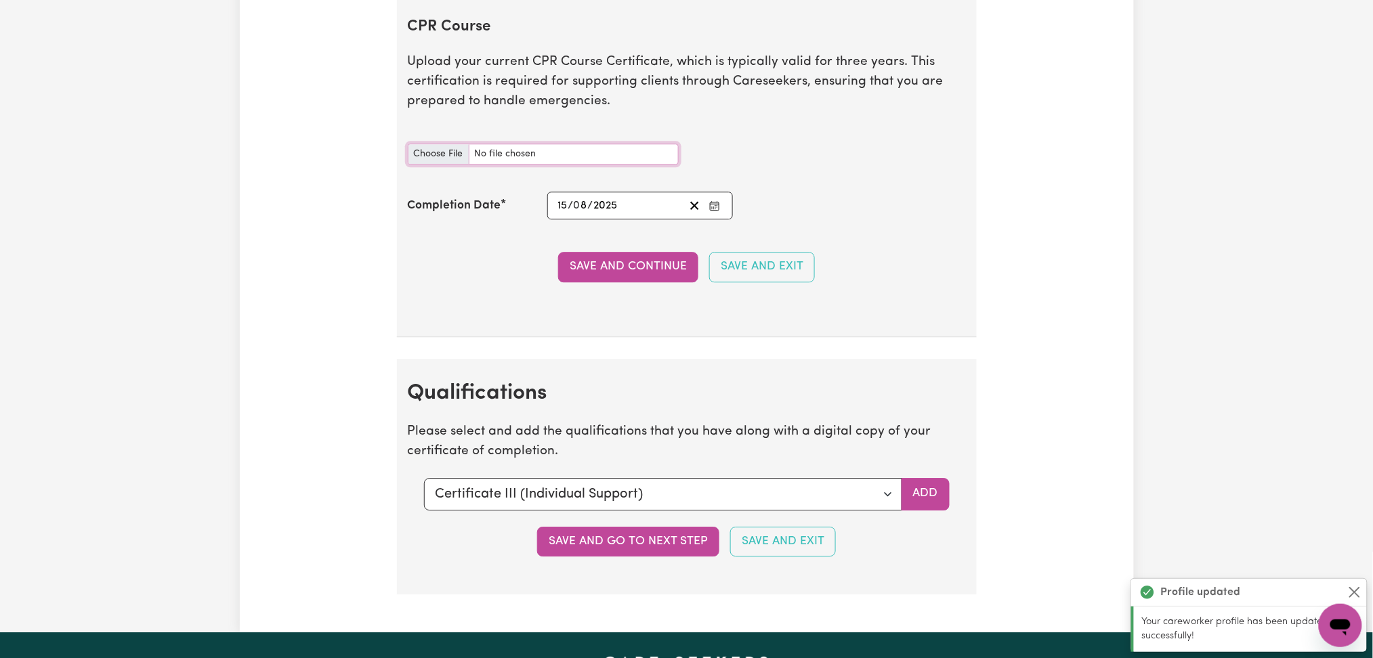
click at [434, 156] on input "CPR Course document" at bounding box center [543, 154] width 271 height 21
type input "C:\fakepath\[PERSON_NAME] CPR and First Aid Certificate 15082025.pdf"
click at [648, 270] on button "Save and Continue" at bounding box center [628, 267] width 140 height 30
